Goal: Task Accomplishment & Management: Use online tool/utility

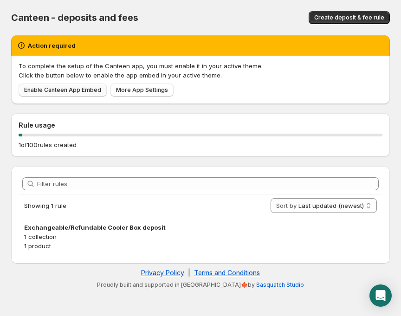
click at [56, 88] on span "Enable Canteen App Embed" at bounding box center [62, 89] width 77 height 7
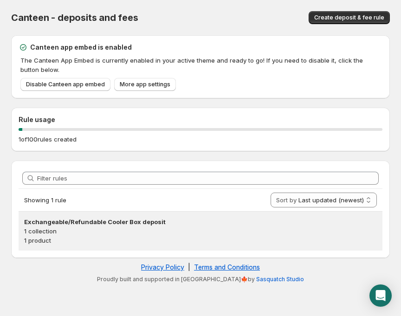
click at [92, 235] on p "1 collection" at bounding box center [200, 230] width 352 height 9
